Goal: Task Accomplishment & Management: Complete application form

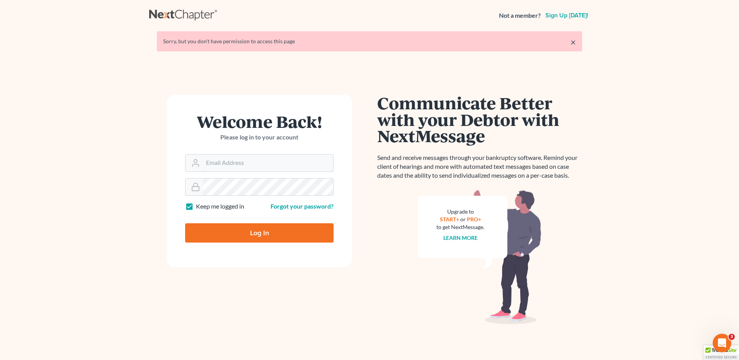
type input "[EMAIL_ADDRESS][DOMAIN_NAME]"
click at [271, 230] on input "Log In" at bounding box center [259, 233] width 148 height 19
type input "Thinking..."
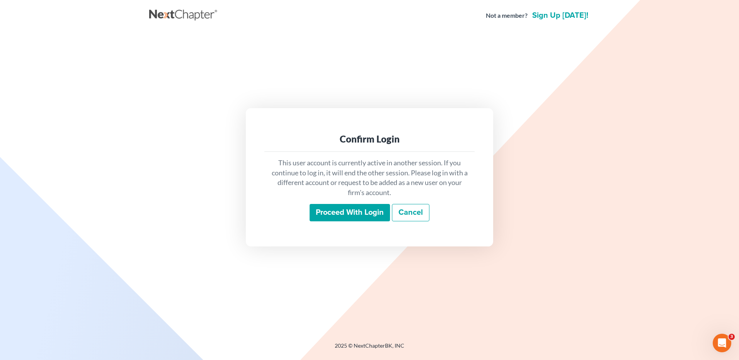
click at [335, 213] on input "Proceed with login" at bounding box center [350, 213] width 80 height 18
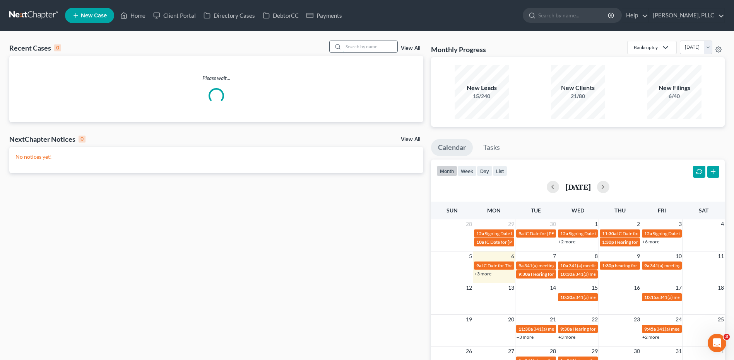
click at [368, 47] on input "search" at bounding box center [370, 46] width 54 height 11
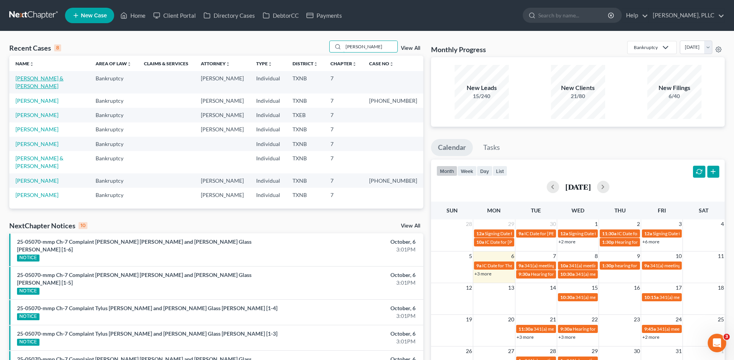
type input "evans"
click at [49, 78] on link "Evans, Jamari & Shaw, Tamire" at bounding box center [39, 82] width 48 height 14
select select "4"
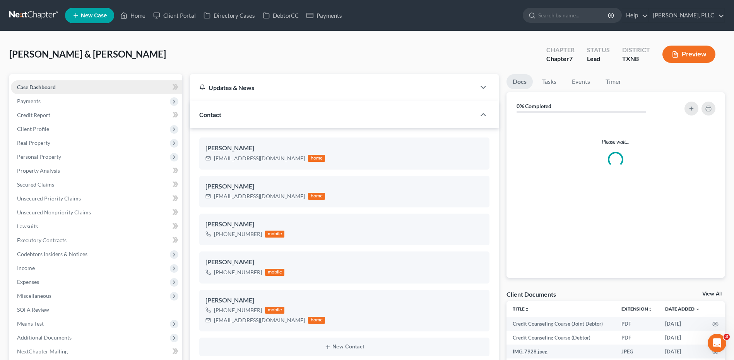
scroll to position [234, 0]
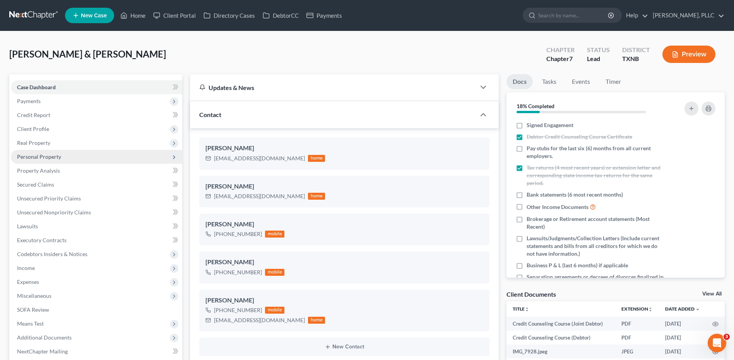
click at [44, 157] on span "Personal Property" at bounding box center [39, 157] width 44 height 7
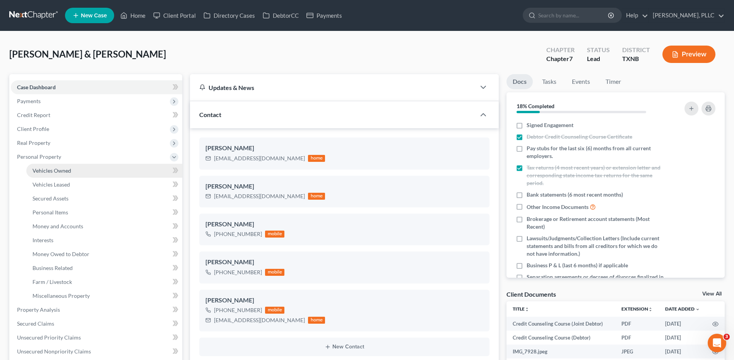
click at [63, 172] on span "Vehicles Owned" at bounding box center [51, 170] width 39 height 7
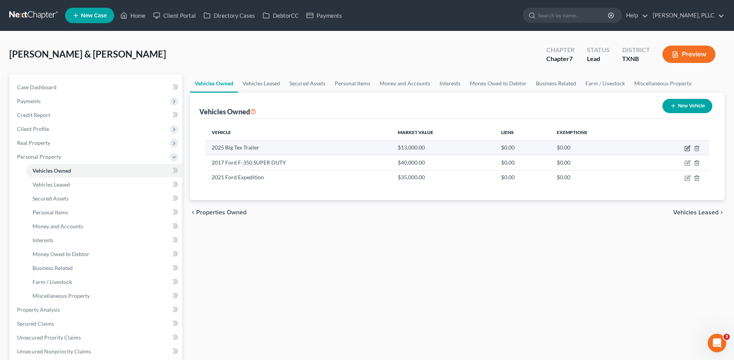
click at [688, 149] on icon "button" at bounding box center [687, 148] width 6 height 6
select select "0"
select select "1"
select select "3"
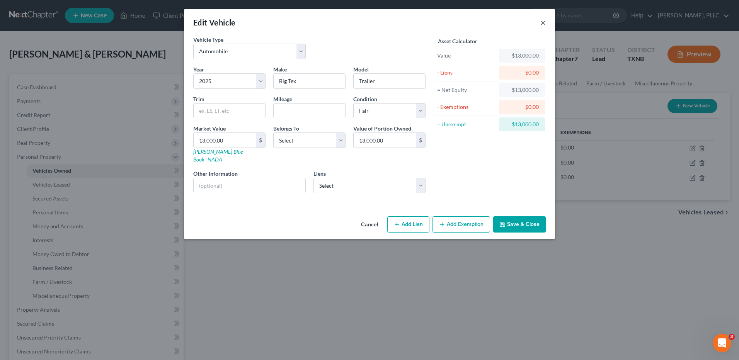
click at [544, 23] on button "×" at bounding box center [543, 22] width 5 height 9
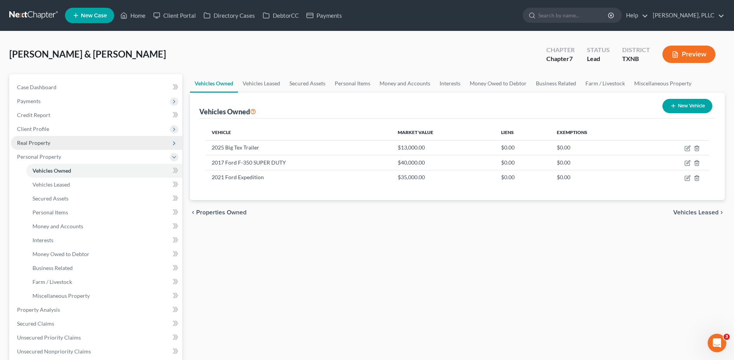
click at [45, 143] on span "Real Property" at bounding box center [33, 143] width 33 height 7
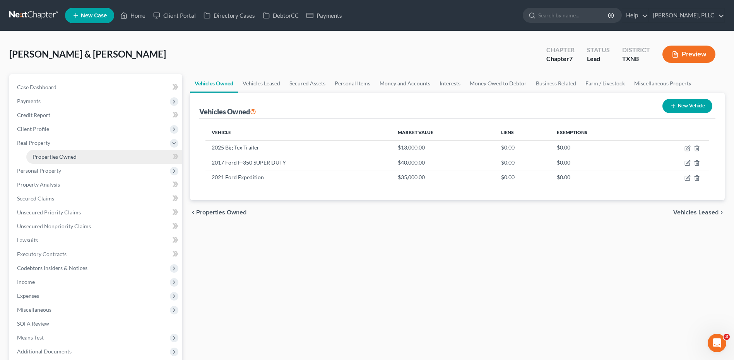
click at [55, 159] on span "Properties Owned" at bounding box center [54, 157] width 44 height 7
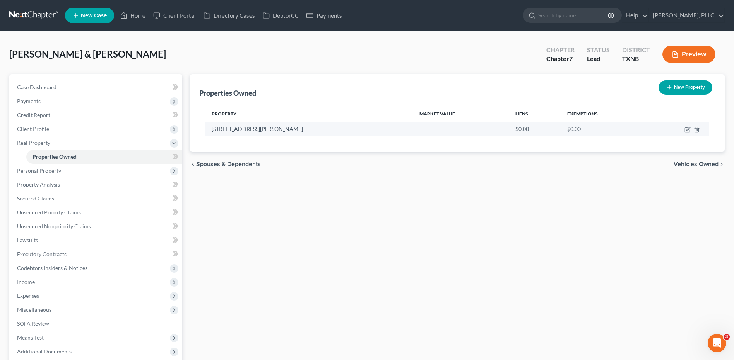
click at [261, 129] on td "1739 Palo Blanco Dr." at bounding box center [309, 129] width 208 height 15
click at [262, 128] on td "1739 Palo Blanco Dr." at bounding box center [309, 129] width 208 height 15
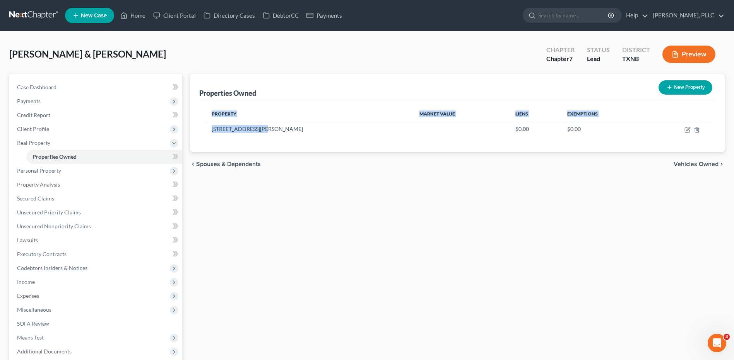
drag, startPoint x: 260, startPoint y: 128, endPoint x: 193, endPoint y: 129, distance: 67.3
click at [193, 129] on div "Properties Owned New Property Property Market Value Liens Exemptions 1739 Palo …" at bounding box center [457, 113] width 534 height 78
copy table "Property Market Value Liens Exemptions 1739 Palo Blanco Dr"
click at [688, 130] on icon "button" at bounding box center [687, 130] width 6 height 6
select select "45"
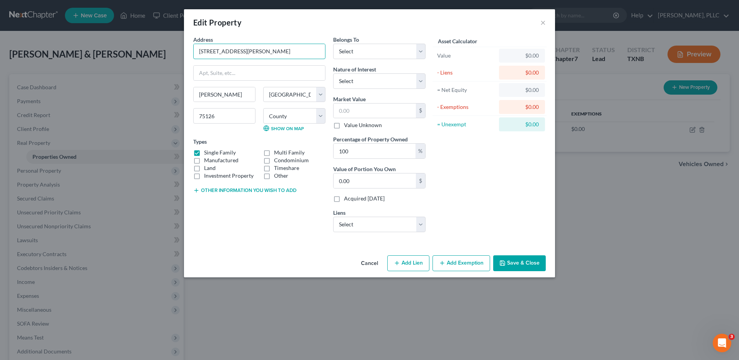
drag, startPoint x: 250, startPoint y: 51, endPoint x: 172, endPoint y: 55, distance: 77.8
click at [172, 55] on div "Edit Property × Address * 1739 Palo Blanco Dr. Forney State AL AK AR AZ CA CO C…" at bounding box center [369, 180] width 739 height 360
click at [543, 24] on button "×" at bounding box center [543, 22] width 5 height 9
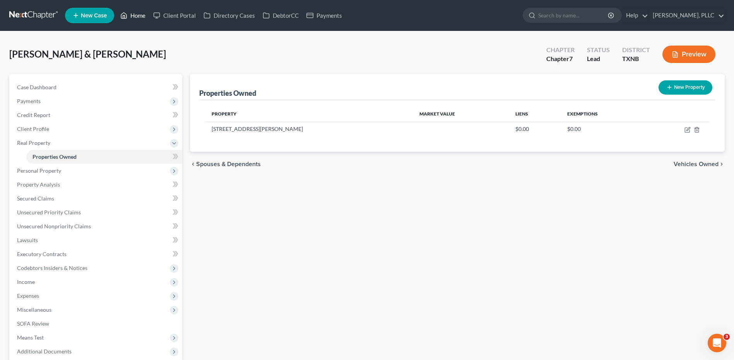
click at [136, 17] on link "Home" at bounding box center [132, 16] width 33 height 14
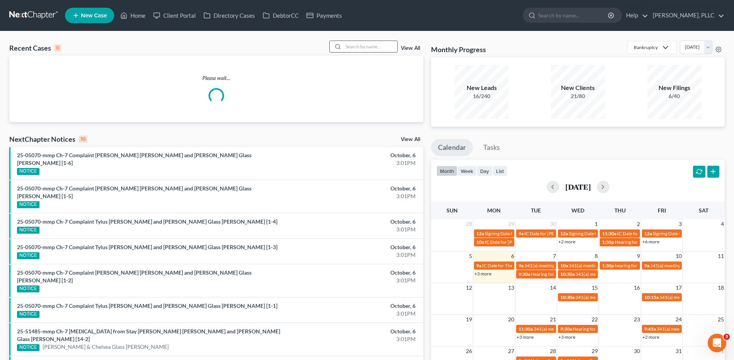
click at [377, 45] on input "search" at bounding box center [370, 46] width 54 height 11
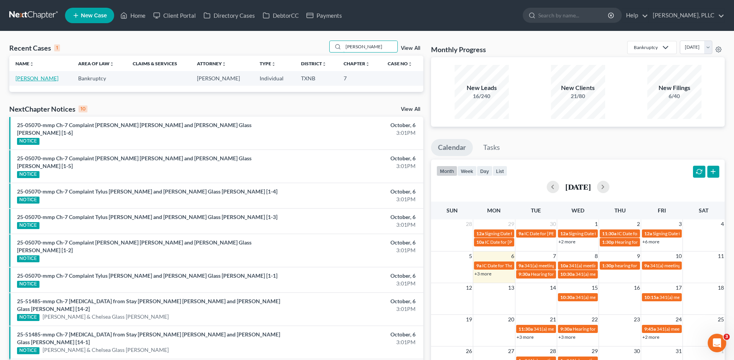
type input "silva"
click at [27, 77] on link "Silva, Jenat" at bounding box center [36, 78] width 43 height 7
select select "4"
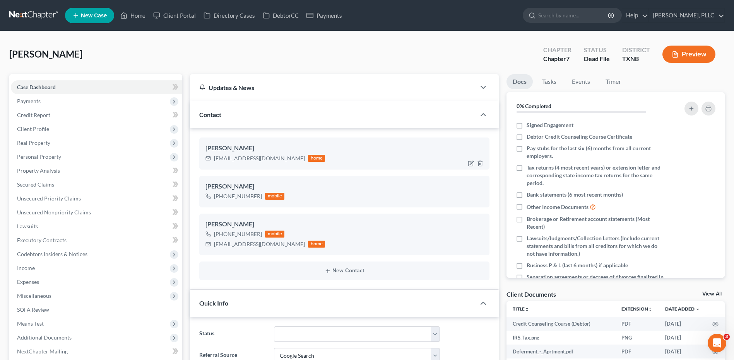
scroll to position [322, 0]
click at [34, 99] on span "Payments" at bounding box center [29, 101] width 24 height 7
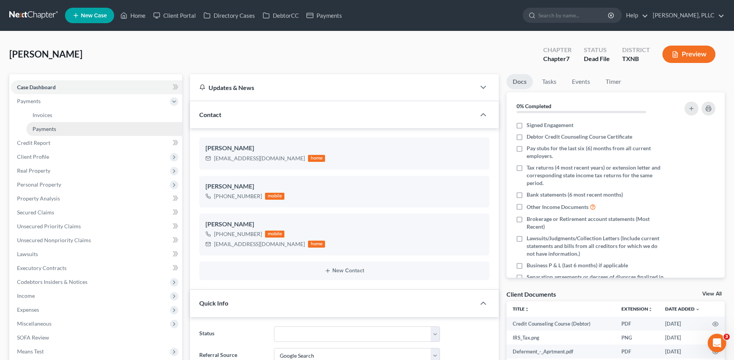
click at [34, 128] on span "Payments" at bounding box center [44, 129] width 24 height 7
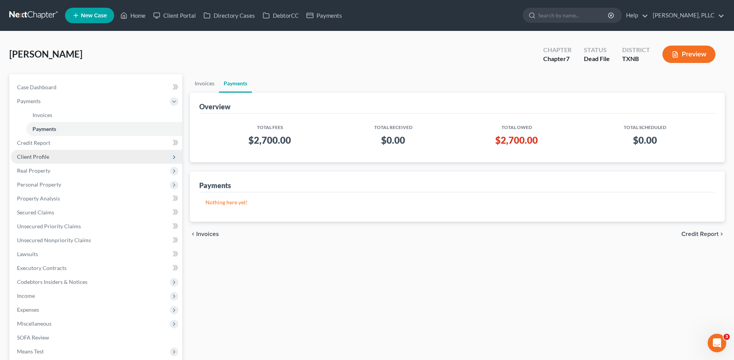
click at [41, 160] on span "Client Profile" at bounding box center [33, 157] width 32 height 7
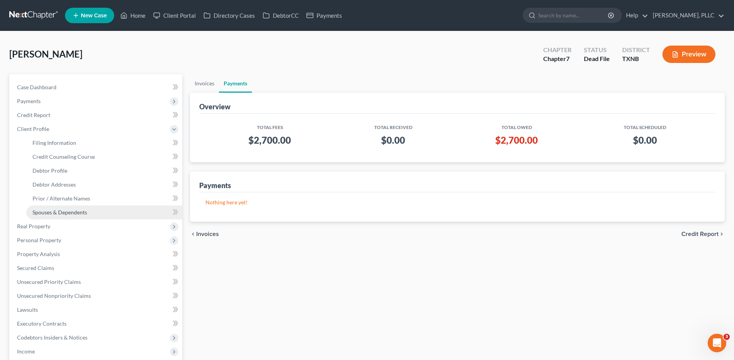
click at [46, 213] on span "Spouses & Dependents" at bounding box center [59, 212] width 55 height 7
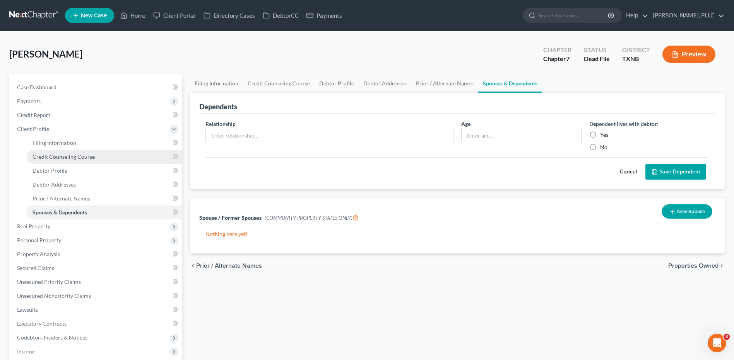
click at [52, 156] on span "Credit Counseling Course" at bounding box center [63, 157] width 62 height 7
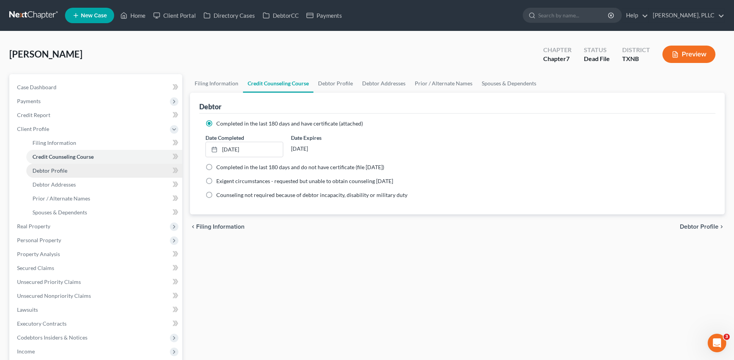
click at [39, 174] on link "Debtor Profile" at bounding box center [104, 171] width 156 height 14
select select "3"
select select "0"
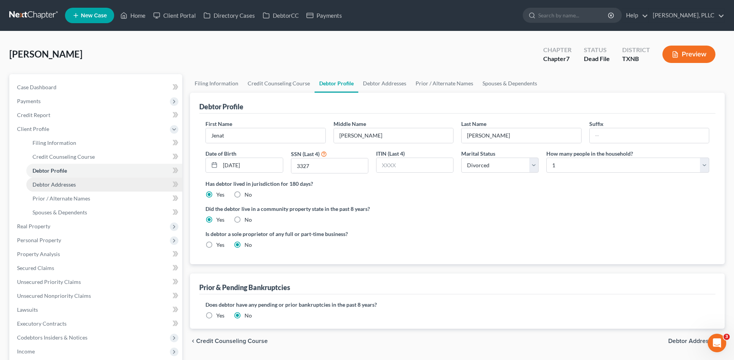
click at [48, 186] on span "Debtor Addresses" at bounding box center [53, 184] width 43 height 7
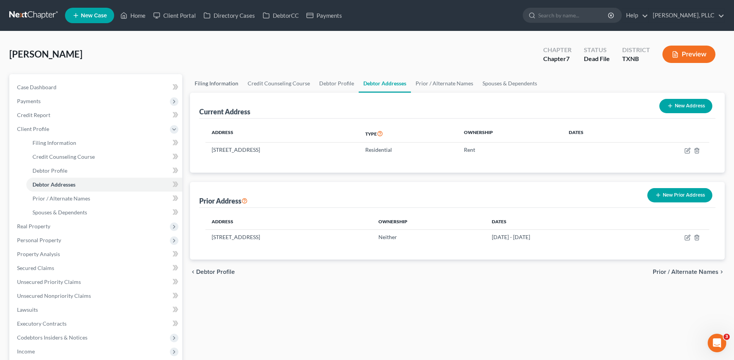
click at [205, 82] on link "Filing Information" at bounding box center [216, 83] width 53 height 19
select select "1"
select select "0"
select select "45"
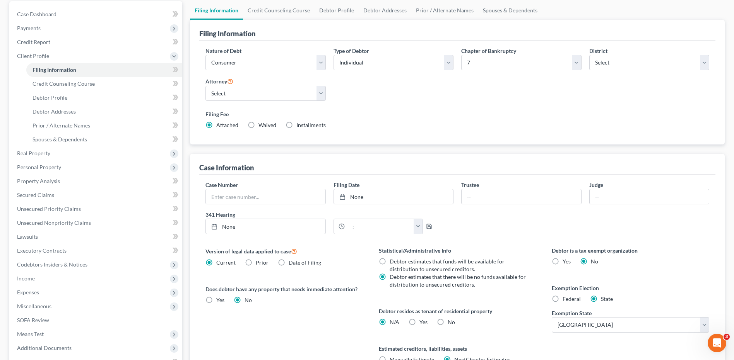
scroll to position [77, 0]
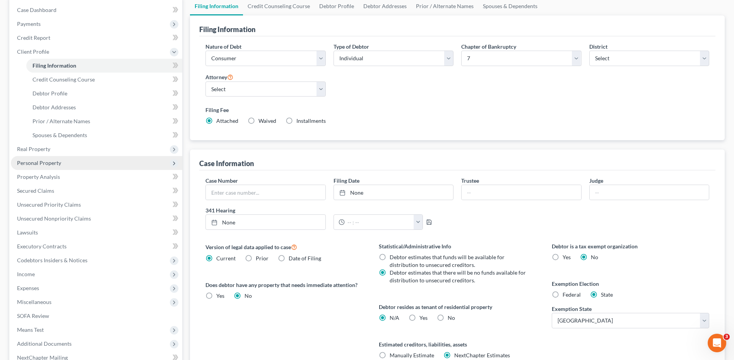
click at [44, 164] on span "Personal Property" at bounding box center [39, 163] width 44 height 7
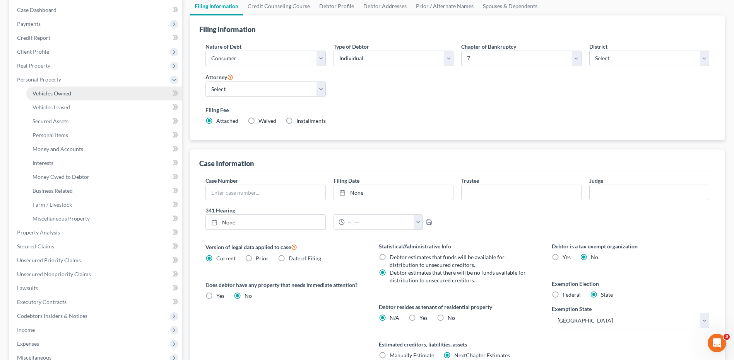
click at [63, 94] on span "Vehicles Owned" at bounding box center [51, 93] width 39 height 7
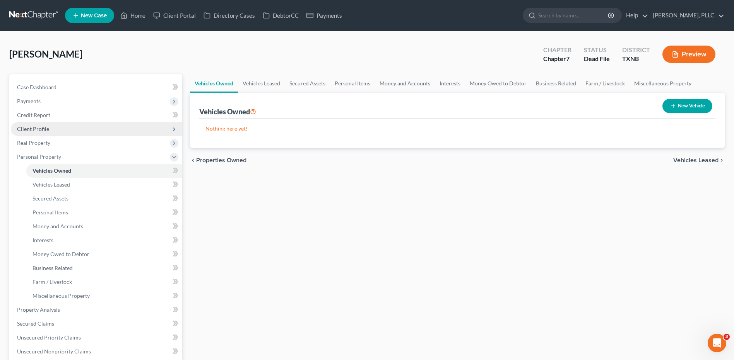
click at [45, 129] on span "Client Profile" at bounding box center [33, 129] width 32 height 7
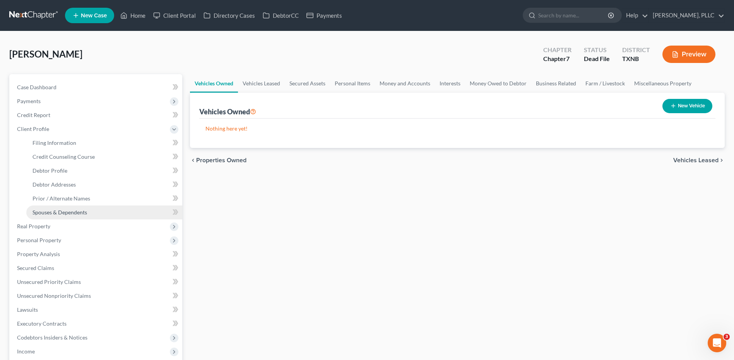
click at [49, 213] on span "Spouses & Dependents" at bounding box center [59, 212] width 55 height 7
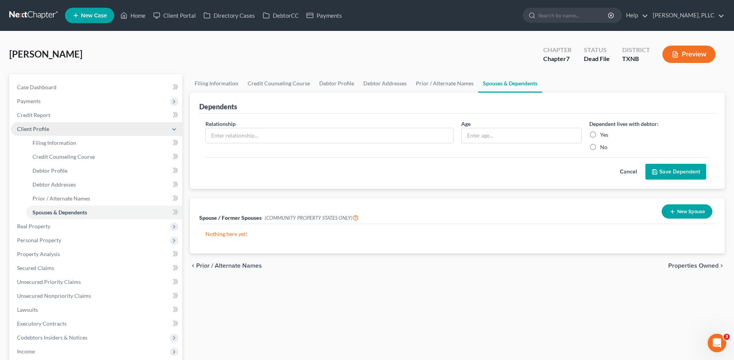
click at [28, 129] on span "Client Profile" at bounding box center [33, 129] width 32 height 7
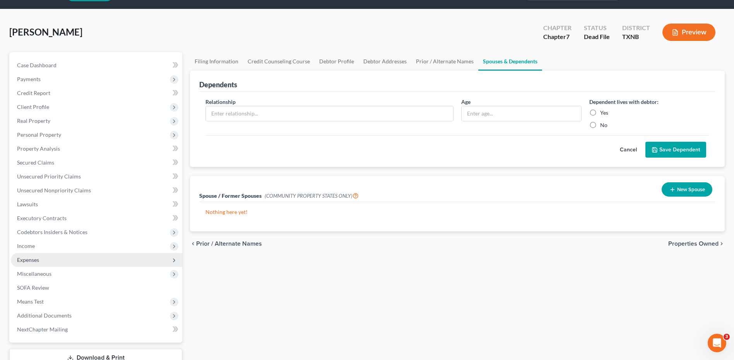
scroll to position [58, 0]
